Goal: Information Seeking & Learning: Check status

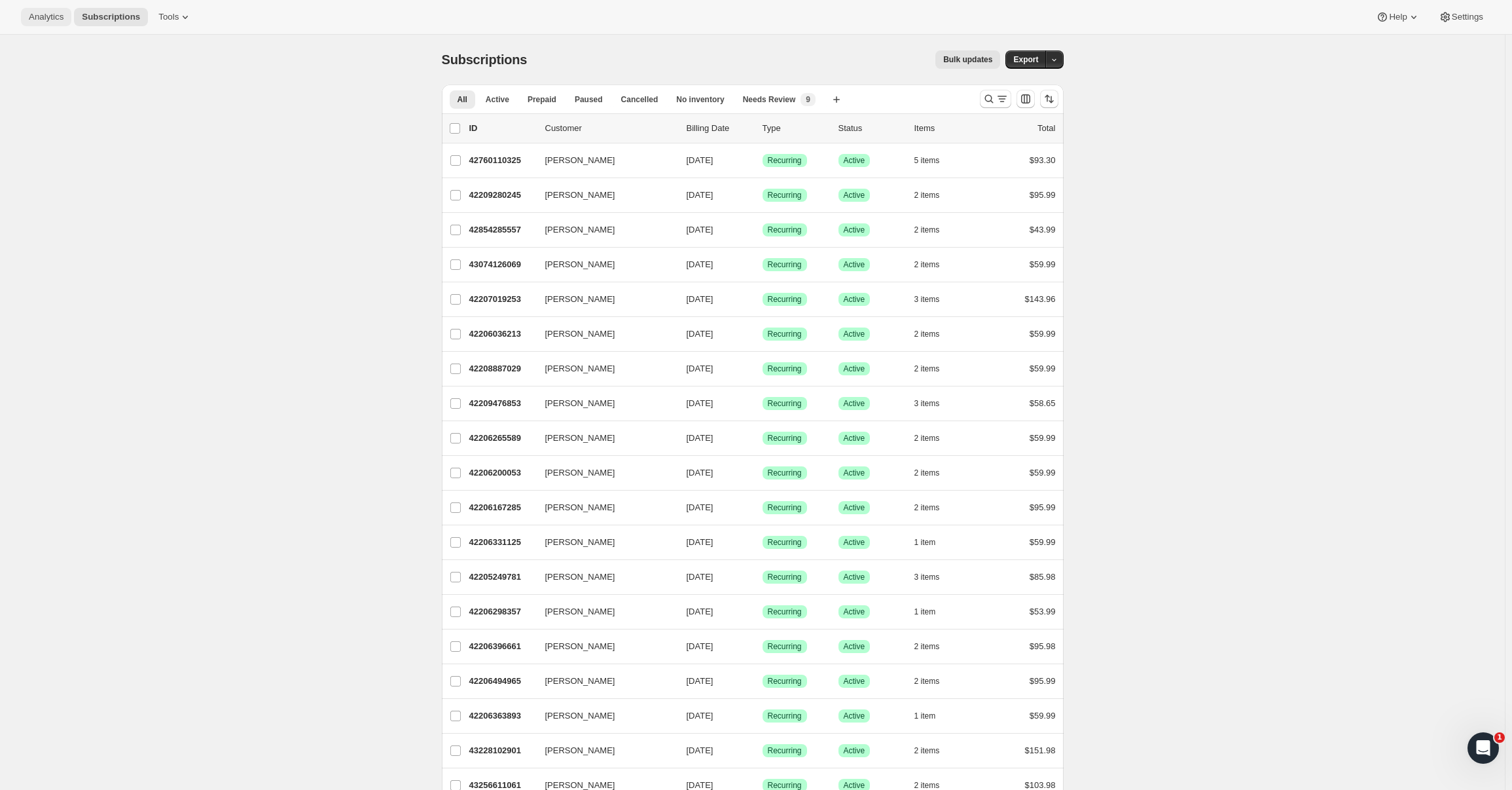
click at [52, 8] on button "Analytics" at bounding box center [45, 17] width 50 height 18
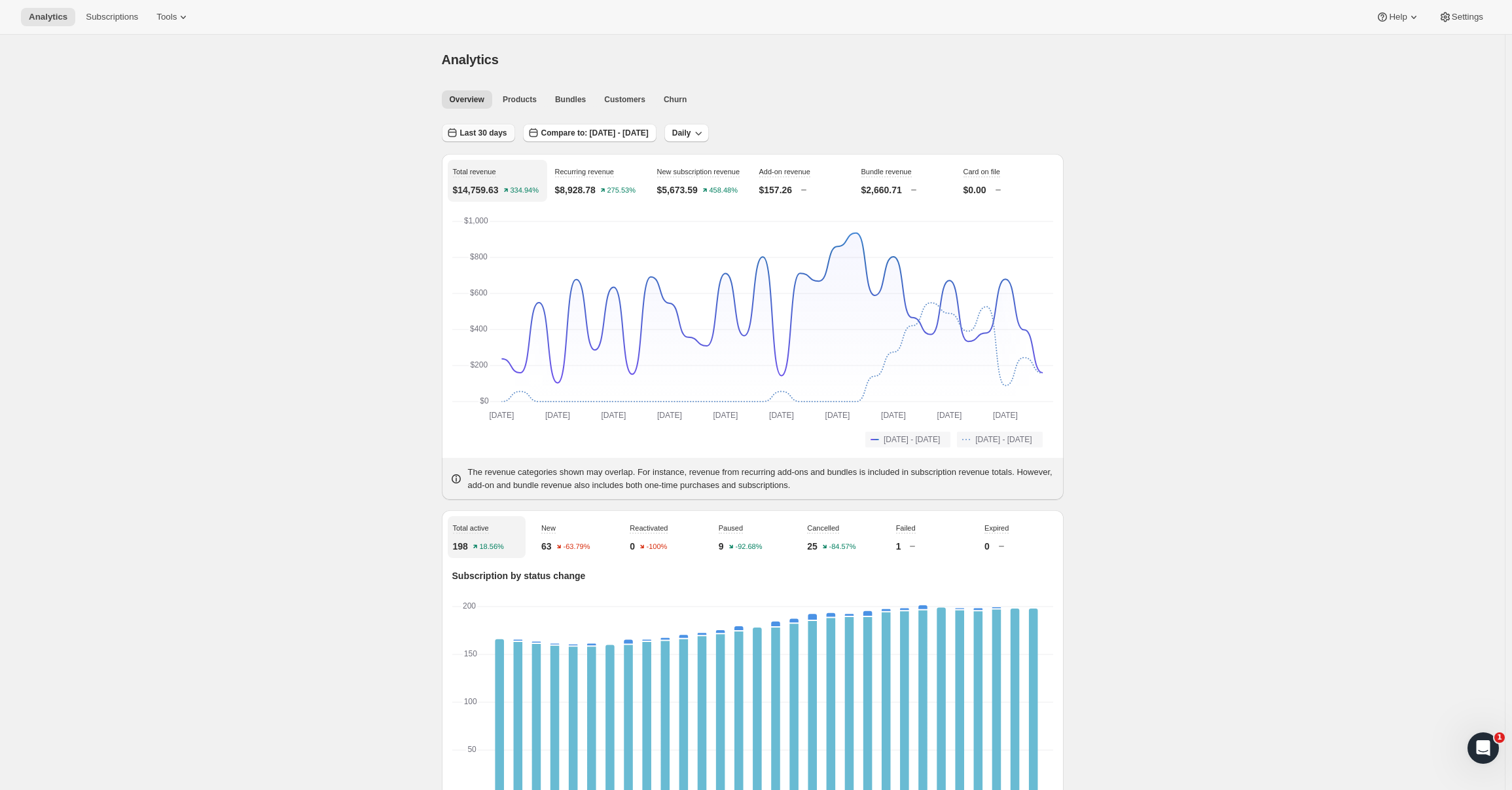
click at [487, 136] on span "Last 30 days" at bounding box center [483, 133] width 47 height 11
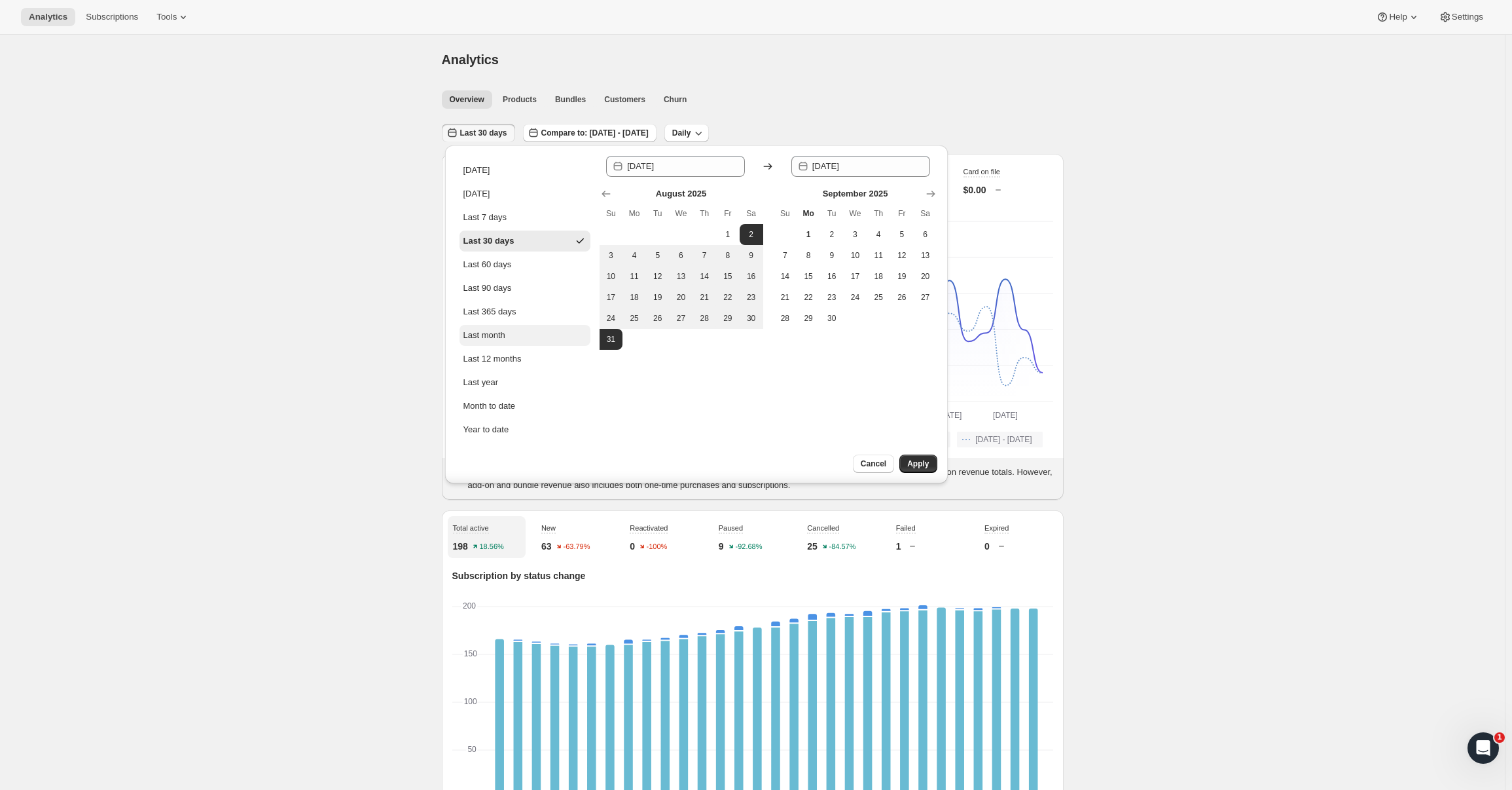
click at [494, 342] on button "Last month" at bounding box center [525, 335] width 131 height 21
type input "2025-08-01"
type input "[DATE]"
click at [924, 463] on span "Apply" at bounding box center [918, 464] width 22 height 11
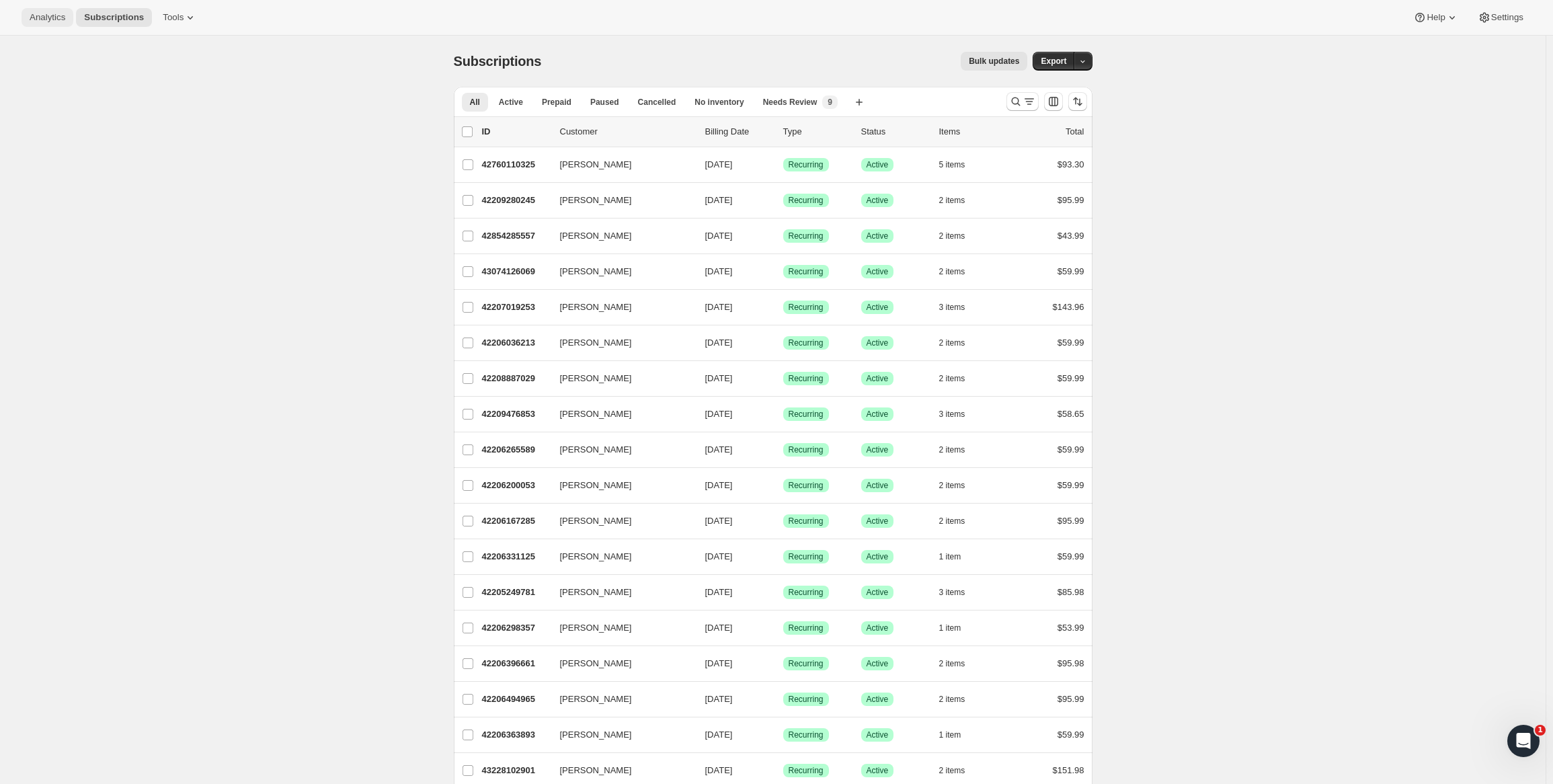
click at [44, 24] on button "Analytics" at bounding box center [47, 17] width 51 height 19
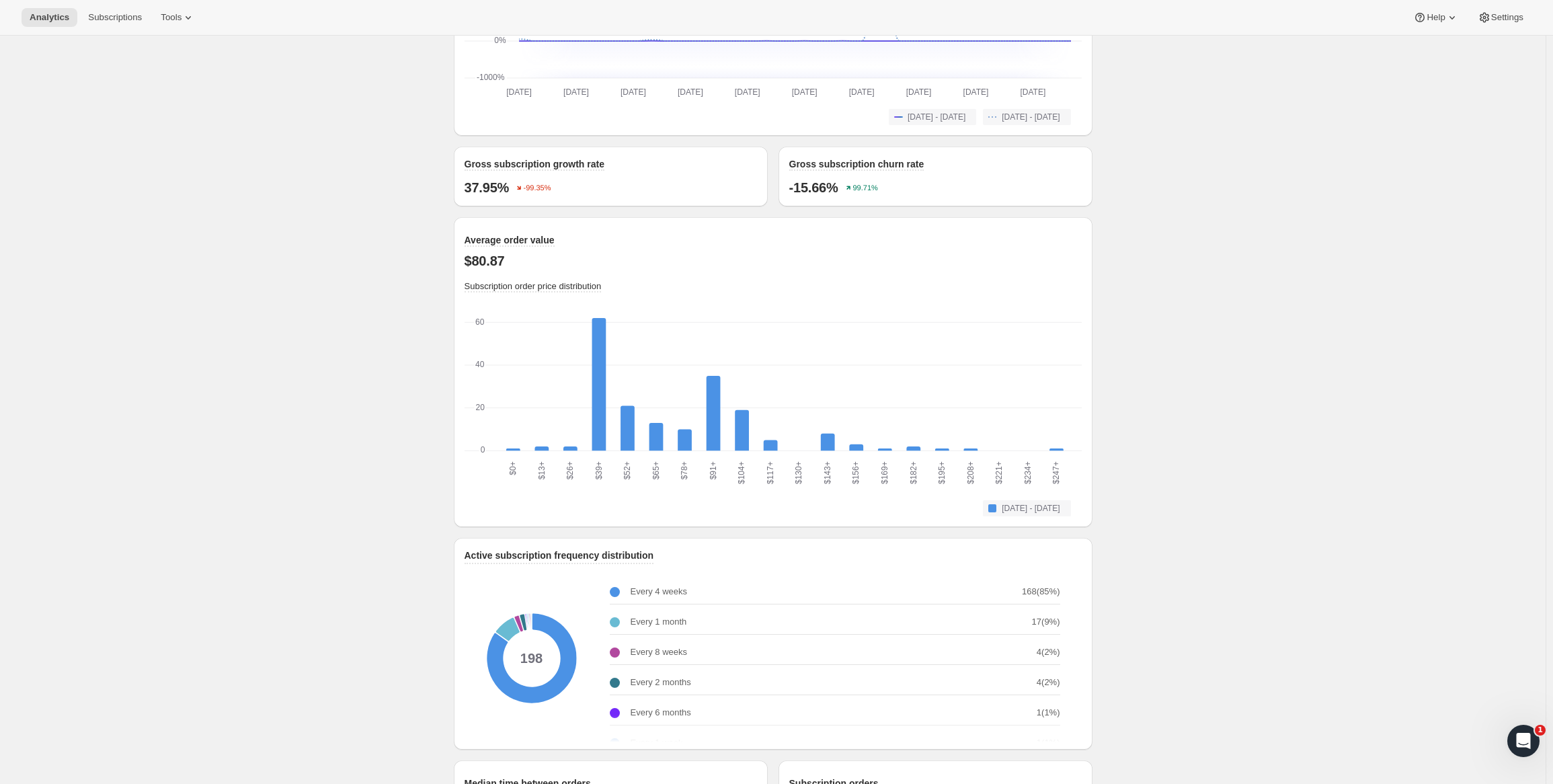
scroll to position [1210, 0]
